Goal: Find specific page/section: Find specific page/section

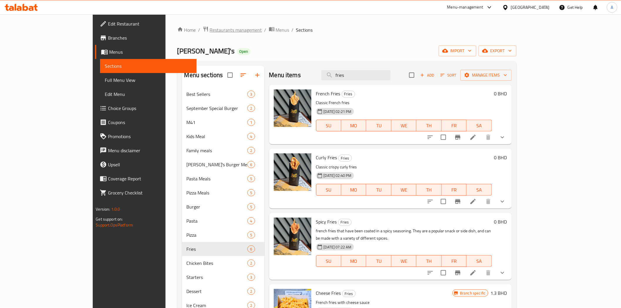
click at [177, 34] on div "Home / Restaurants management / Menus / Sections Jack's Open import export Menu…" at bounding box center [346, 215] width 339 height 378
click at [210, 31] on span "Restaurants management" at bounding box center [236, 29] width 52 height 7
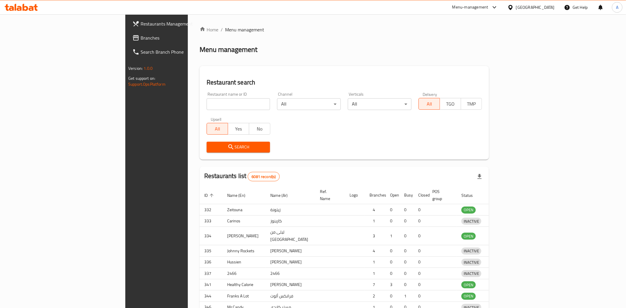
click at [162, 103] on div at bounding box center [313, 154] width 626 height 308
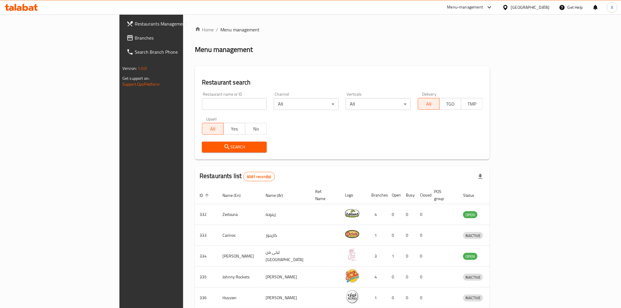
click at [202, 103] on input "search" at bounding box center [234, 104] width 65 height 12
type input "domino"
click button "Search" at bounding box center [234, 147] width 65 height 11
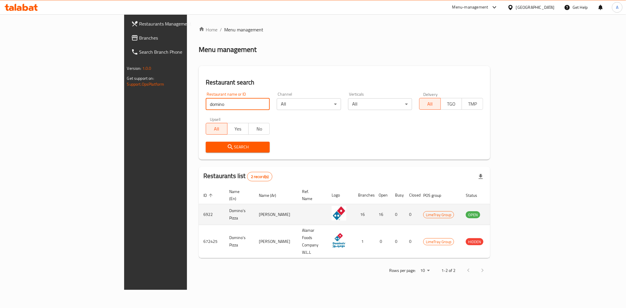
click at [503, 213] on icon "enhanced table" at bounding box center [500, 215] width 6 height 5
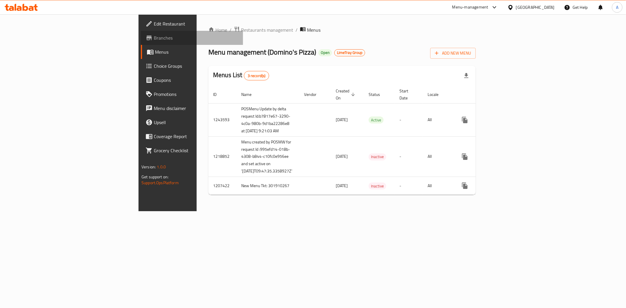
click at [154, 38] on span "Branches" at bounding box center [196, 37] width 85 height 7
